Goal: Information Seeking & Learning: Learn about a topic

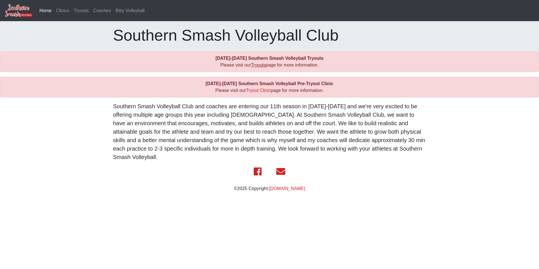
click at [255, 65] on link "Tryouts" at bounding box center [258, 65] width 15 height 5
click at [263, 90] on link "Tryout Clinic" at bounding box center [258, 90] width 25 height 5
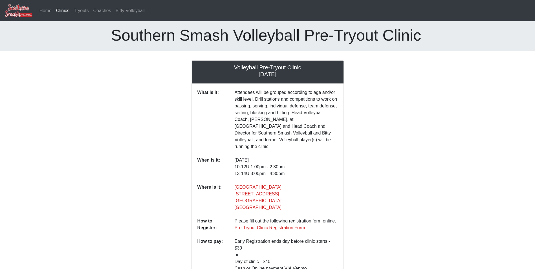
click at [265, 113] on p "Attendees will be grouped according to age and/or skill level. Drill stations a…" at bounding box center [286, 119] width 103 height 61
click at [44, 11] on link "Home" at bounding box center [45, 10] width 17 height 11
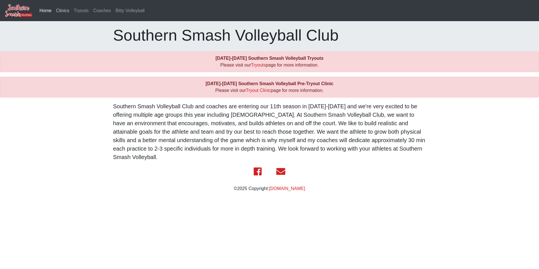
click at [63, 13] on link "Clinics" at bounding box center [63, 10] width 18 height 11
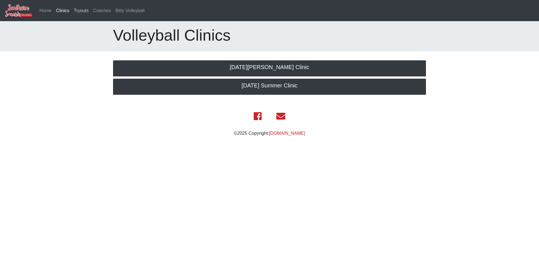
click at [79, 12] on link "Tryouts" at bounding box center [81, 10] width 19 height 11
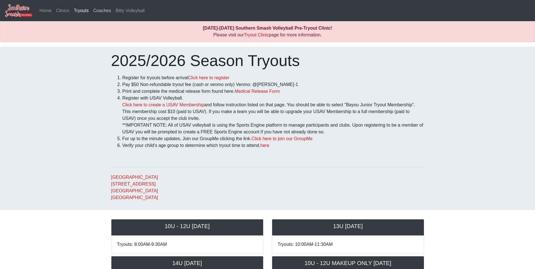
click at [99, 12] on link "Coaches" at bounding box center [102, 10] width 22 height 11
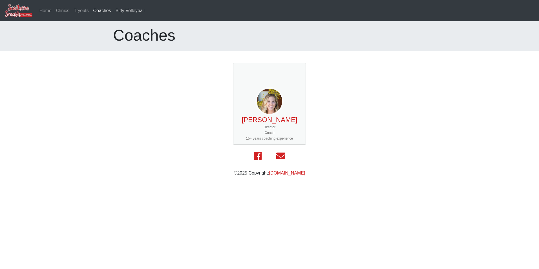
click at [122, 10] on link "Bitty Volleyball" at bounding box center [130, 10] width 34 height 11
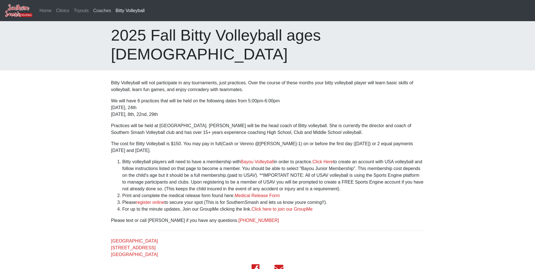
click at [101, 11] on link "Coaches" at bounding box center [102, 10] width 22 height 11
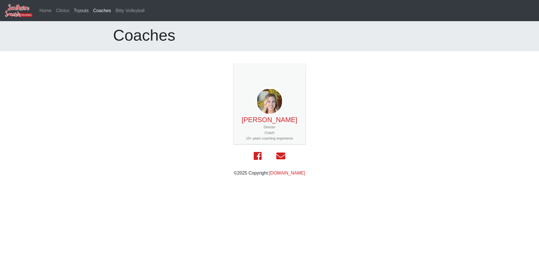
click at [80, 10] on link "Tryouts" at bounding box center [81, 10] width 19 height 11
